Goal: Information Seeking & Learning: Learn about a topic

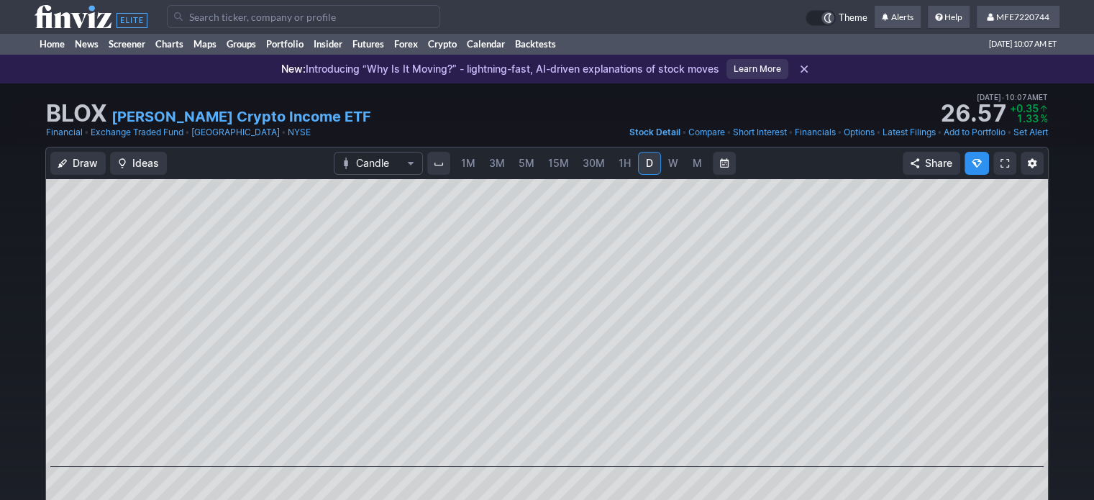
click at [342, 17] on input "Search" at bounding box center [303, 16] width 273 height 23
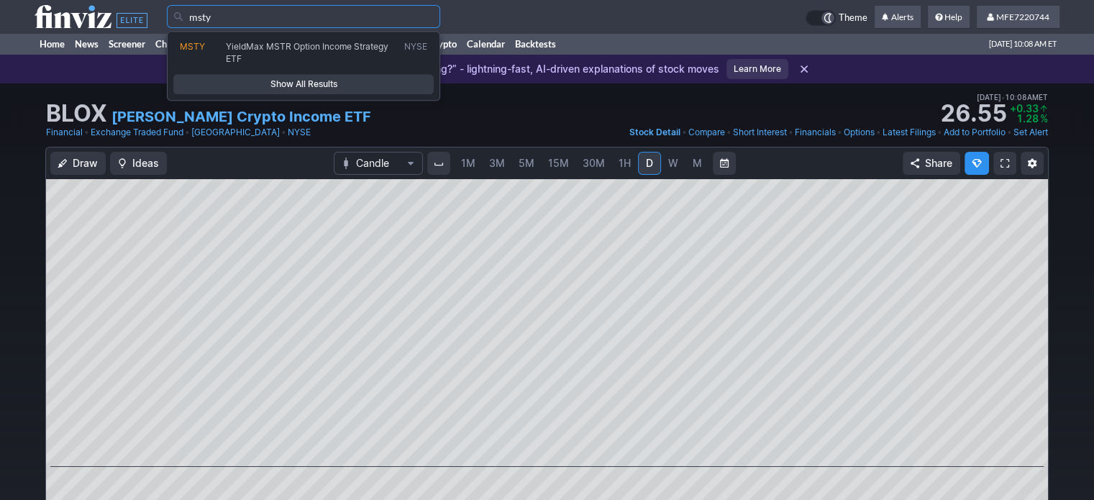
type input "msty"
click at [350, 78] on span "Show All Results" at bounding box center [303, 84] width 247 height 14
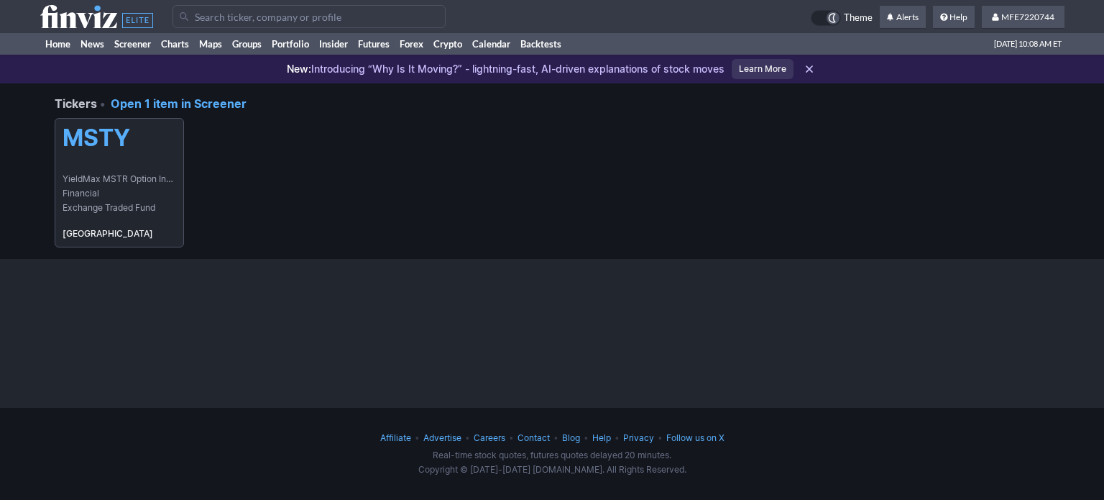
click at [122, 166] on link "MSTY YieldMax MSTR Option Income Strategy ETF Financial Exchange Traded Fund USA" at bounding box center [119, 182] width 129 height 129
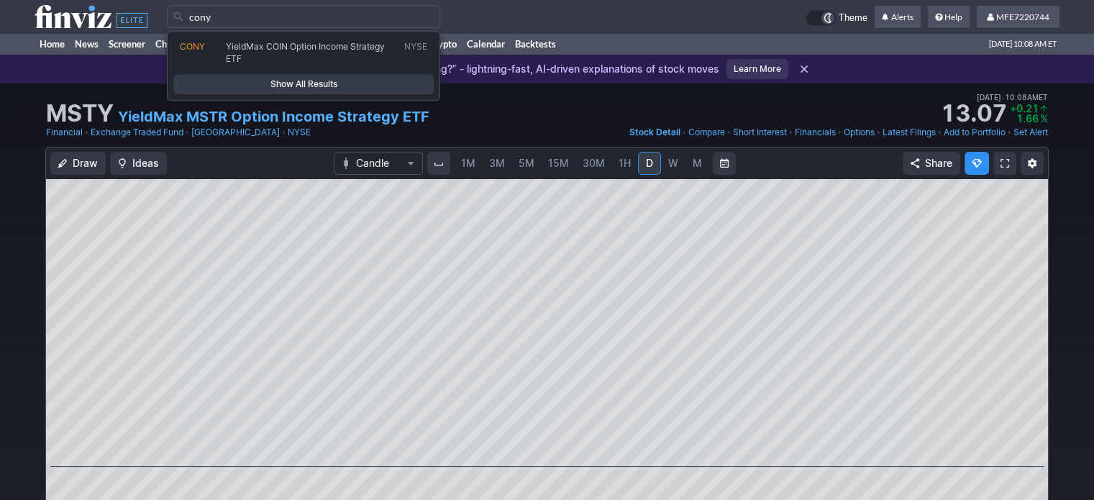
type input "cony"
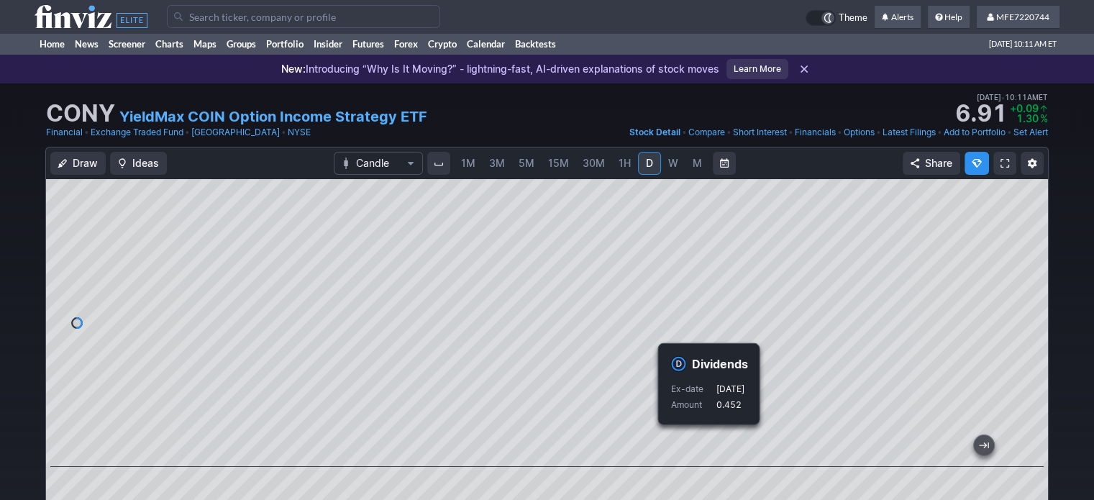
click at [326, 14] on input "Search" at bounding box center [303, 16] width 273 height 23
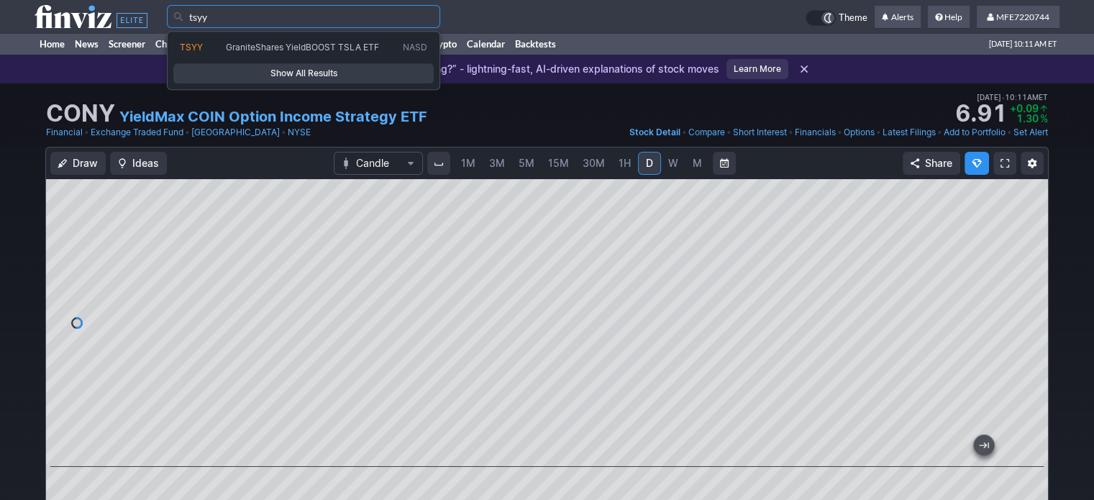
type input "tsyy"
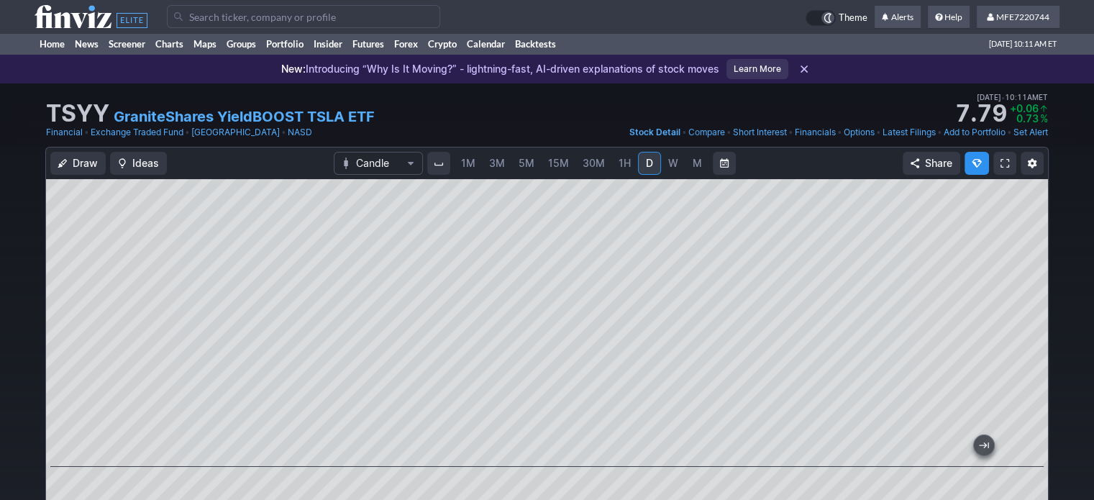
click at [380, 17] on input "Search" at bounding box center [303, 16] width 273 height 23
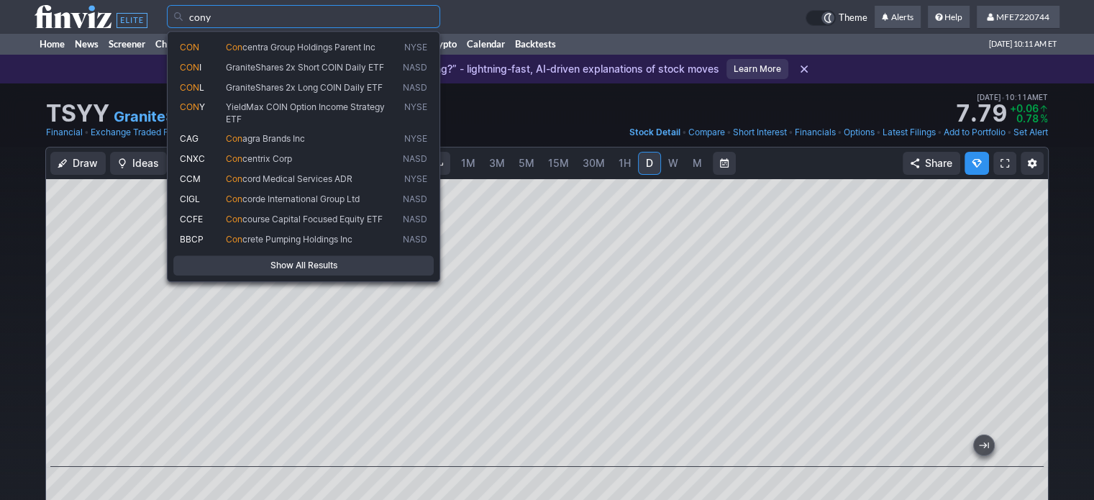
type input "cony"
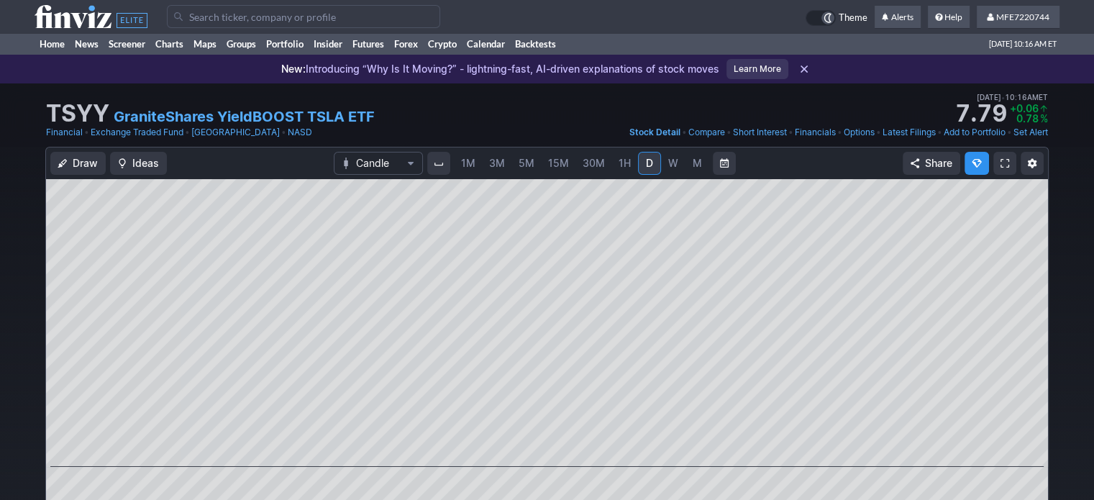
click at [242, 17] on input "Search" at bounding box center [303, 16] width 273 height 23
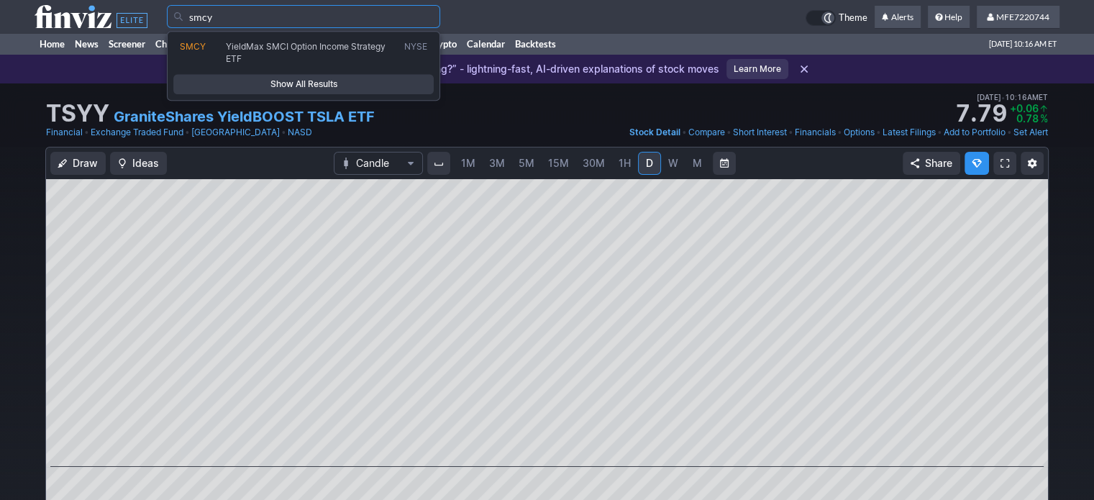
type input "smcy"
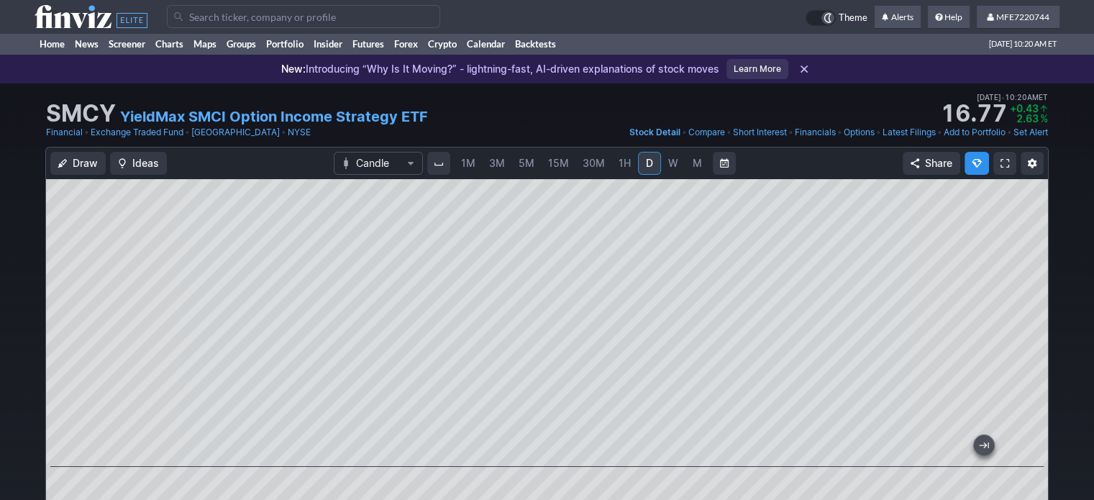
click at [298, 17] on input "Search" at bounding box center [303, 16] width 273 height 23
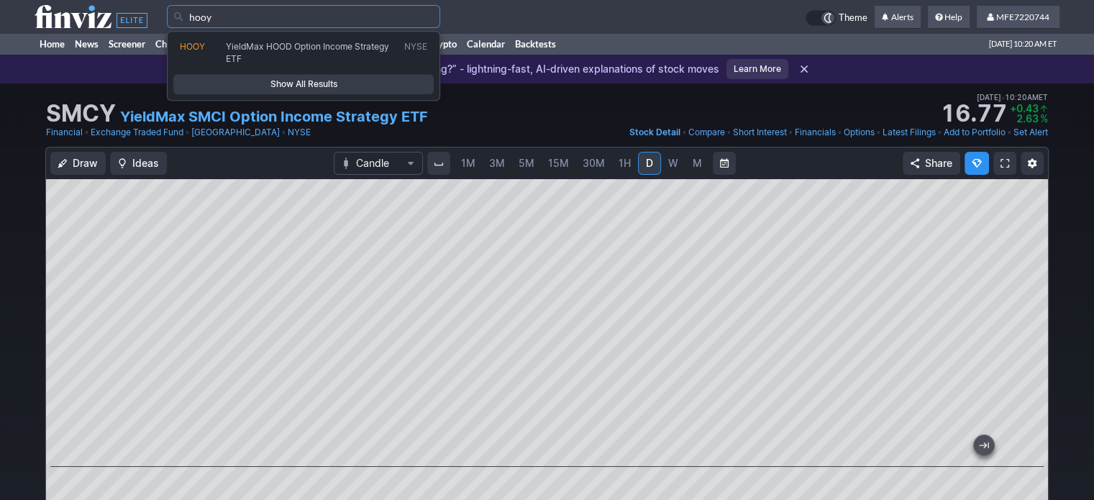
type input "hooy"
click at [365, 80] on span "Show All Results" at bounding box center [303, 84] width 247 height 14
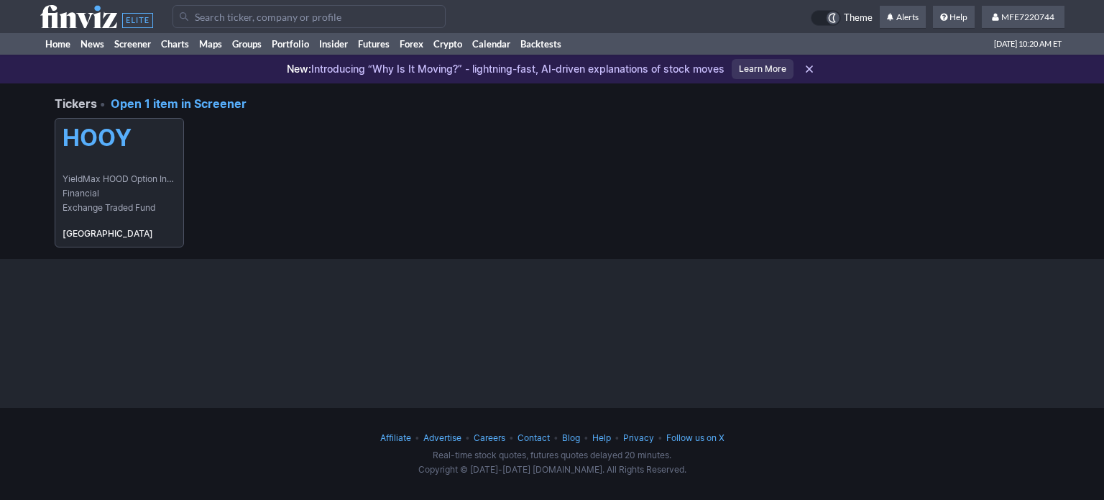
click at [156, 174] on span "YieldMax HOOD Option Income Strategy ETF" at bounding box center [120, 179] width 114 height 14
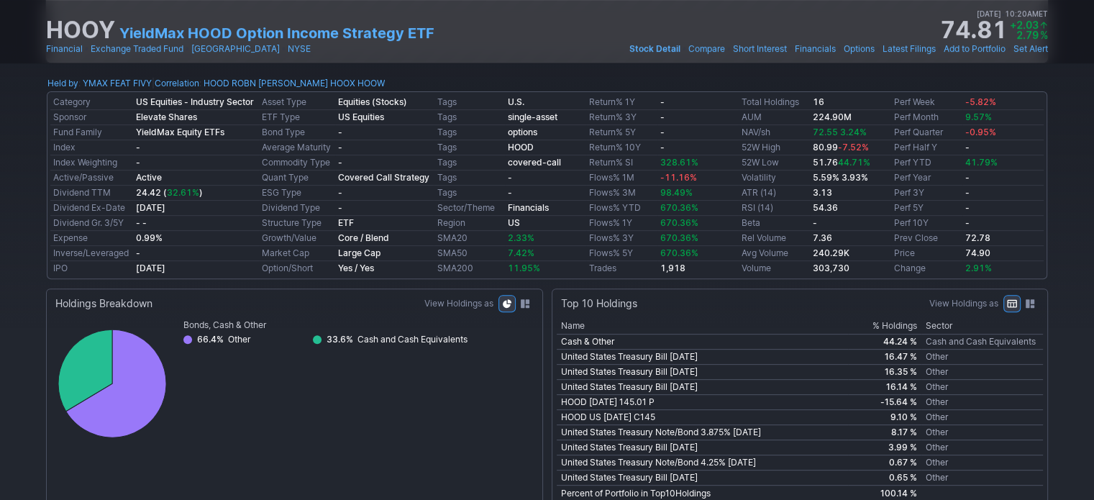
scroll to position [72, 0]
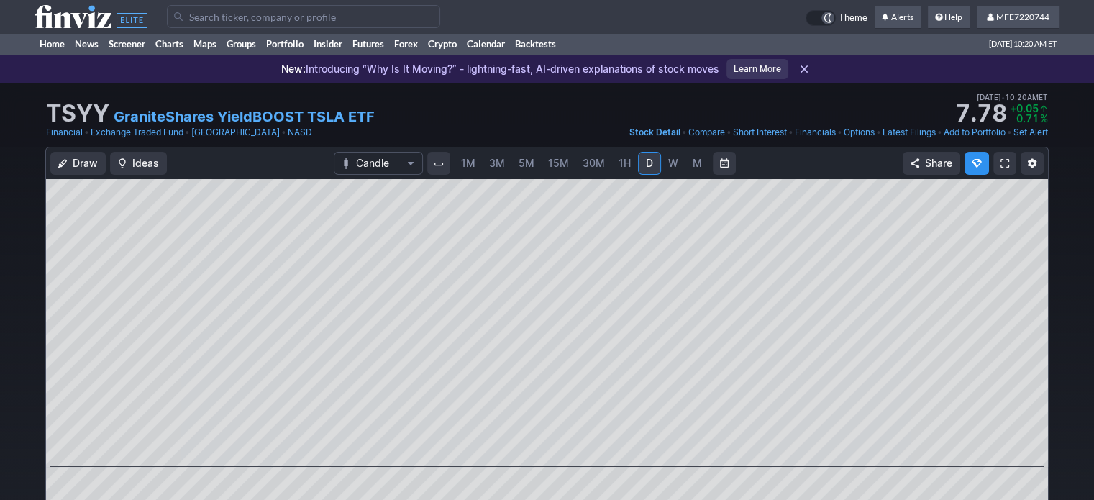
click at [288, 20] on input "Search" at bounding box center [303, 16] width 273 height 23
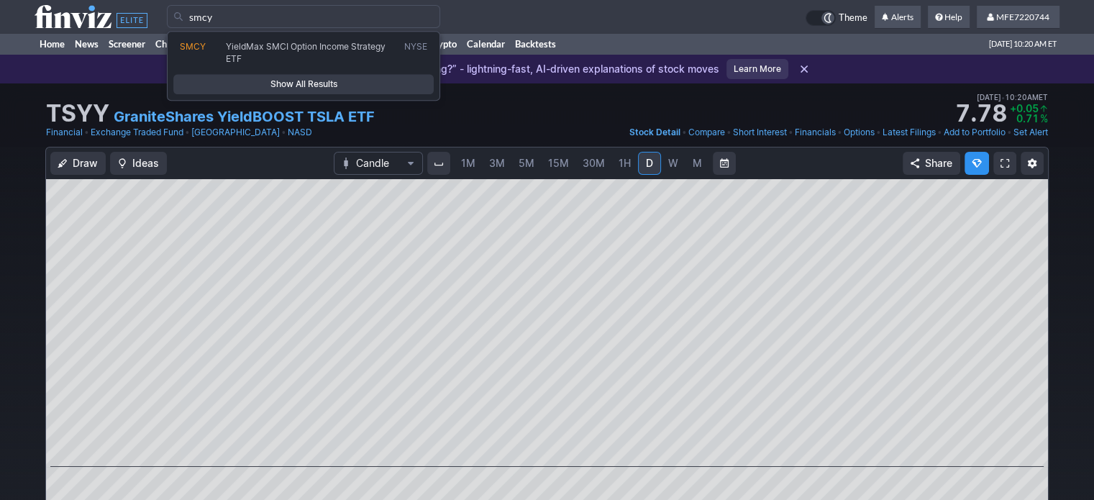
type input "smcy"
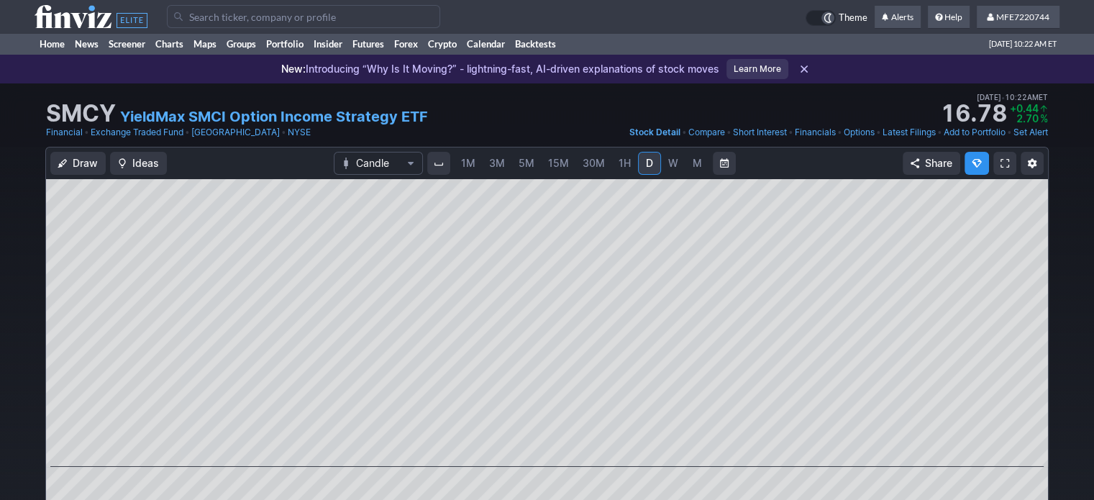
click at [348, 19] on input "Search" at bounding box center [303, 16] width 273 height 23
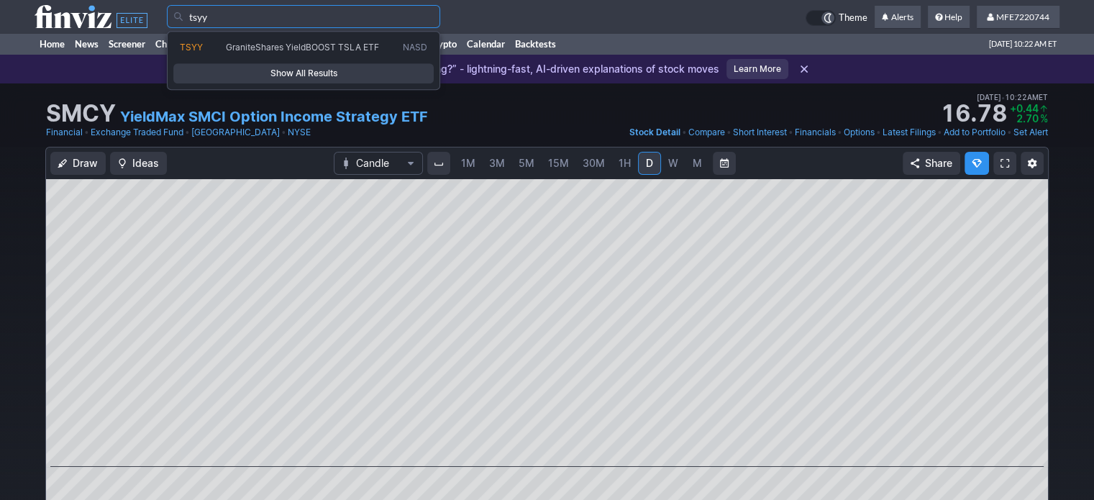
type input "tsyy"
click at [357, 71] on span "Show All Results" at bounding box center [303, 73] width 247 height 14
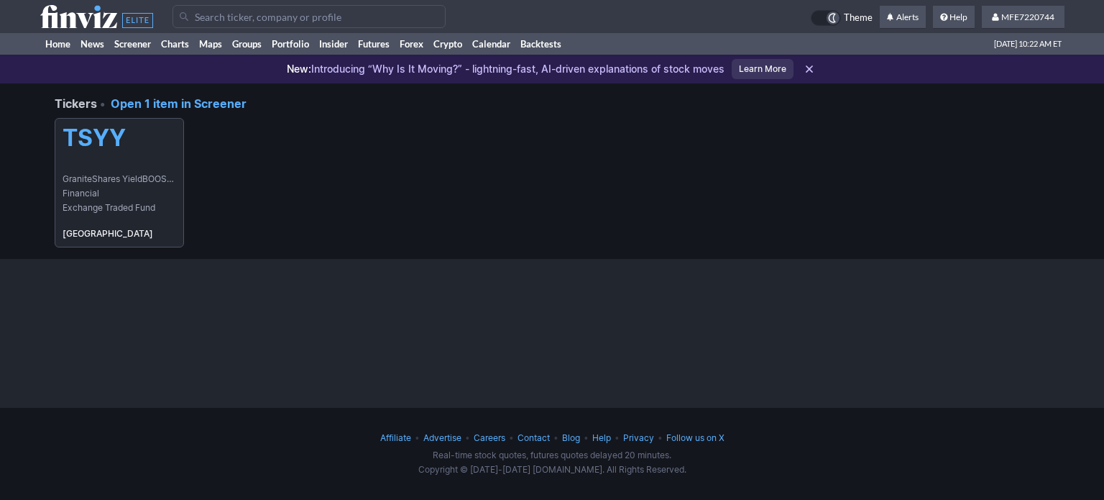
click at [135, 180] on span "GraniteShares YieldBOOST TSLA ETF" at bounding box center [120, 179] width 114 height 14
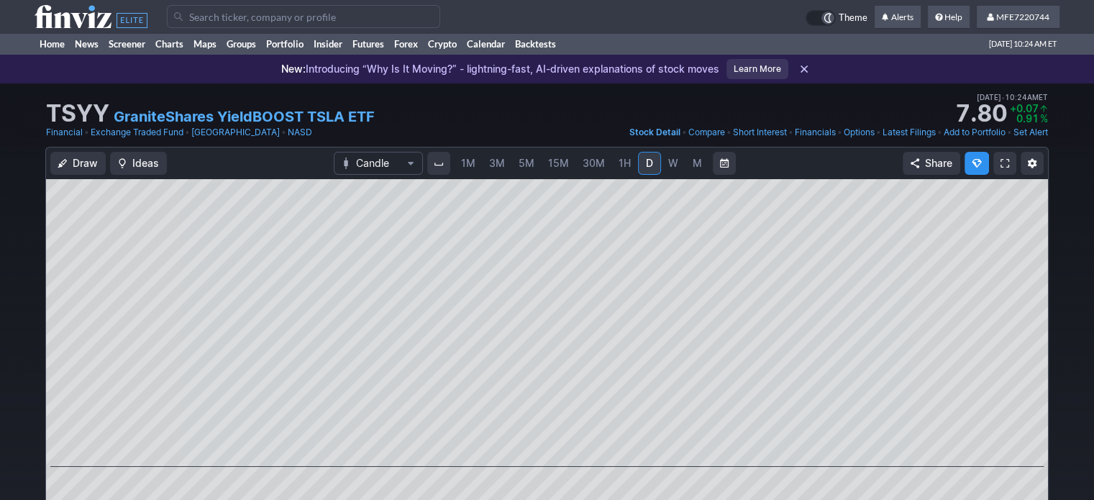
click at [381, 18] on input "Search" at bounding box center [303, 16] width 273 height 23
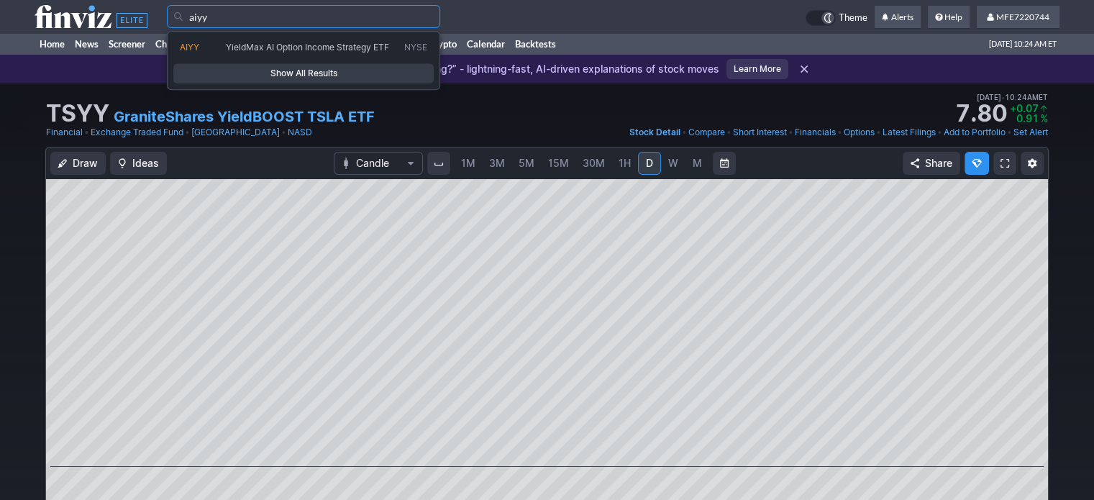
type input "aiyy"
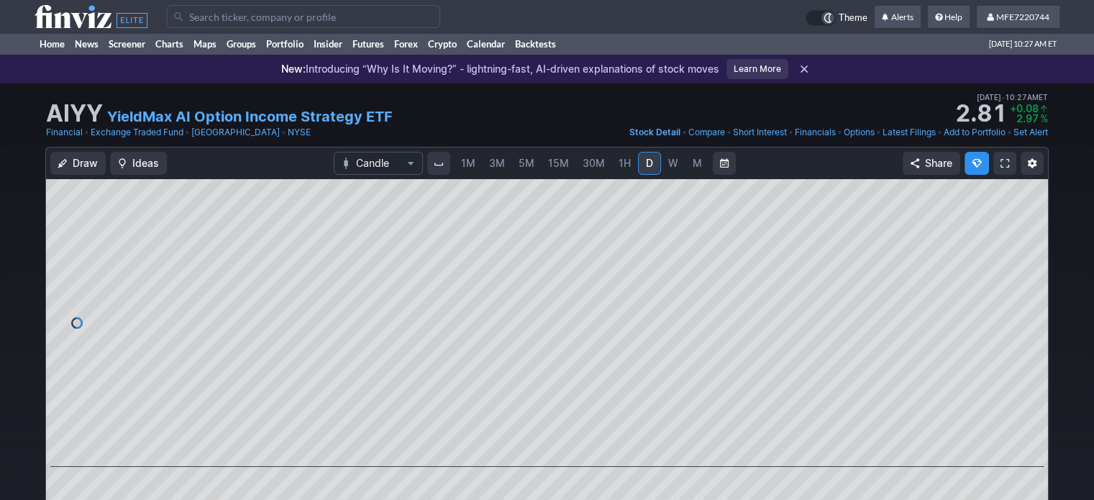
click at [358, 11] on input "Search" at bounding box center [303, 16] width 273 height 23
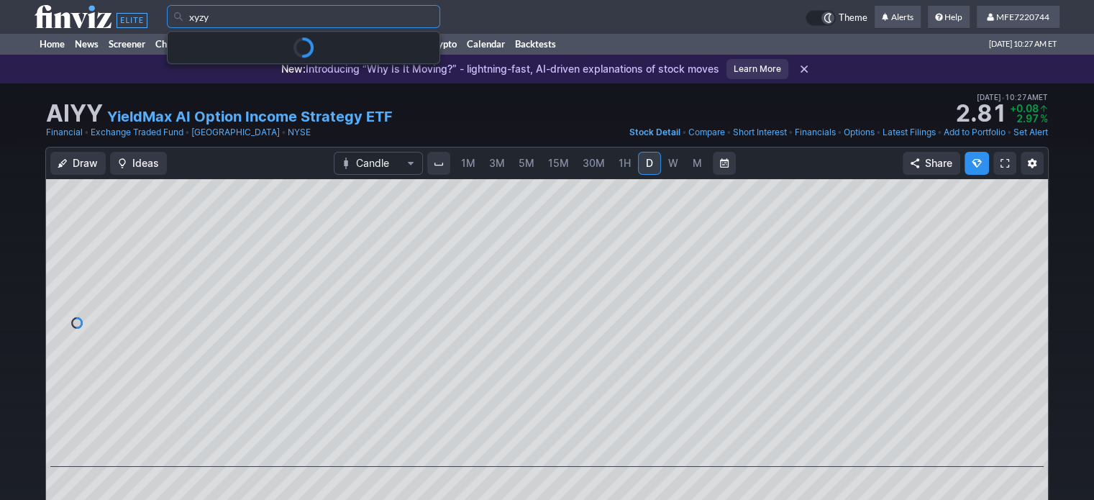
click at [361, 14] on input "xyzy" at bounding box center [303, 16] width 273 height 23
type input "xyzy"
